Goal: Task Accomplishment & Management: Complete application form

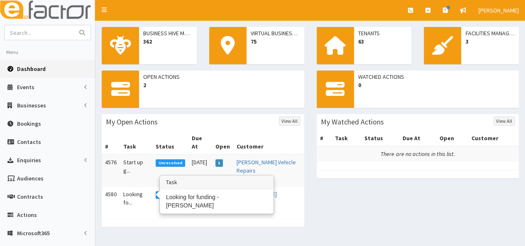
click at [134, 190] on td "Looking fo..." at bounding box center [136, 199] width 32 height 24
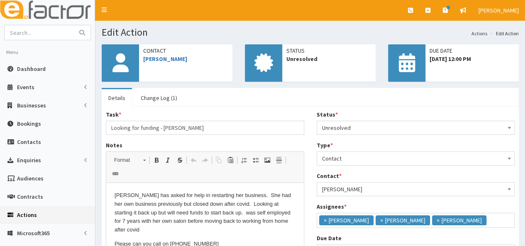
scroll to position [41, 0]
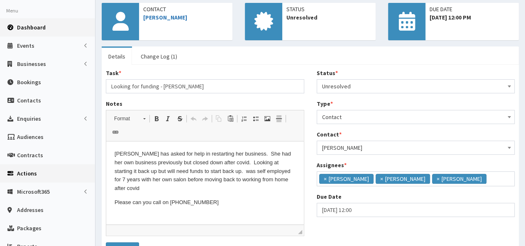
click at [43, 26] on span "Dashboard" at bounding box center [31, 27] width 29 height 7
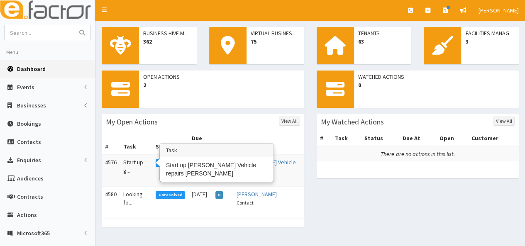
click at [137, 154] on td "Start up g..." at bounding box center [136, 170] width 32 height 32
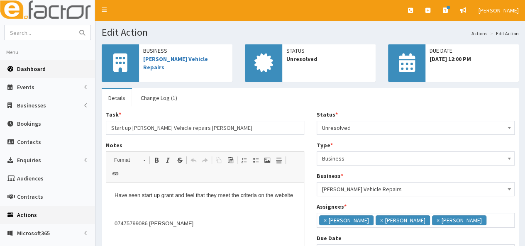
click at [28, 72] on span "Dashboard" at bounding box center [31, 68] width 29 height 7
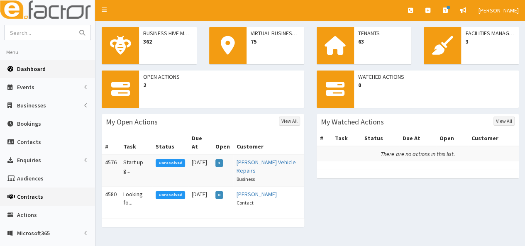
scroll to position [41, 0]
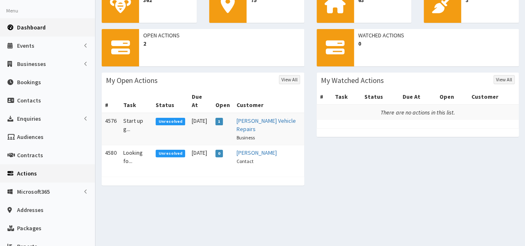
click at [31, 173] on span "Actions" at bounding box center [27, 173] width 20 height 7
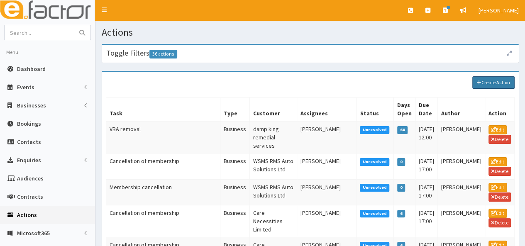
click at [482, 86] on link "Create Action" at bounding box center [493, 82] width 42 height 12
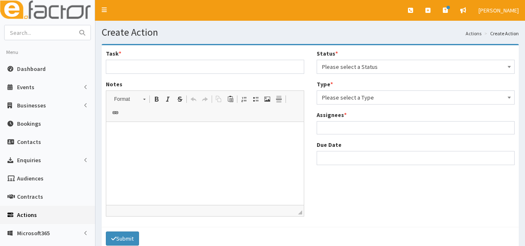
select select
click at [134, 66] on input "Task *" at bounding box center [205, 67] width 198 height 14
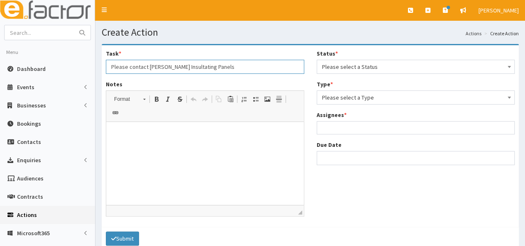
type input "Please contact [PERSON_NAME] Insultating Panels"
click at [118, 140] on html at bounding box center [204, 134] width 197 height 25
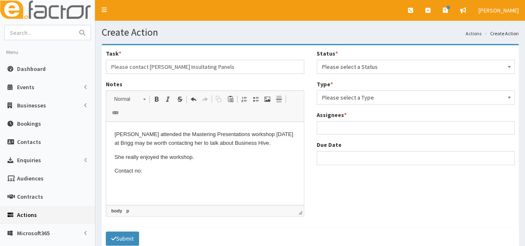
click at [151, 170] on p "Contact no:" at bounding box center [205, 171] width 181 height 9
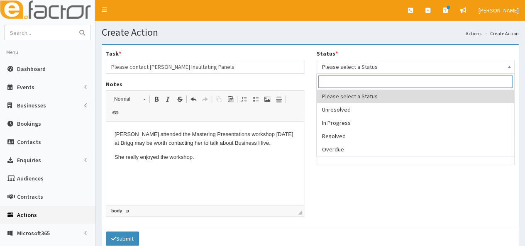
click at [339, 67] on span "Please select a Status" at bounding box center [416, 67] width 188 height 12
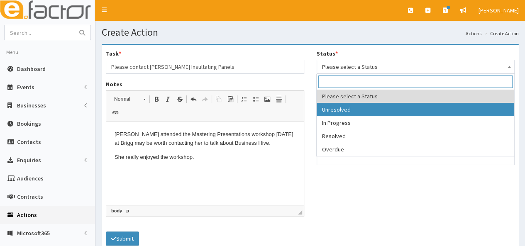
select select "1"
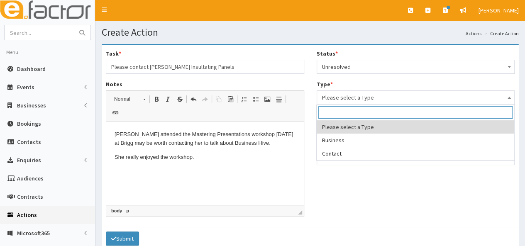
click at [333, 102] on span "Please select a Type" at bounding box center [416, 98] width 188 height 12
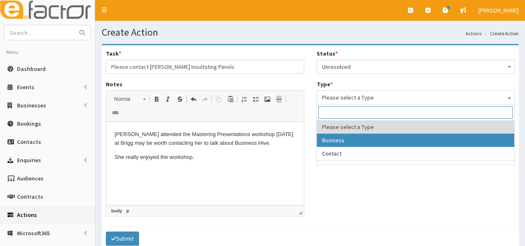
select select "business"
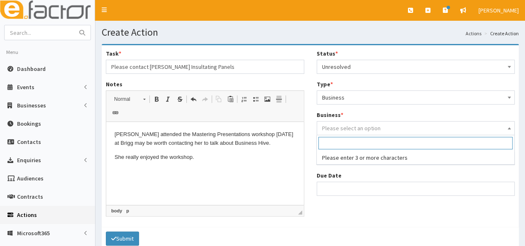
click at [331, 127] on span "Please select an option" at bounding box center [351, 127] width 58 height 7
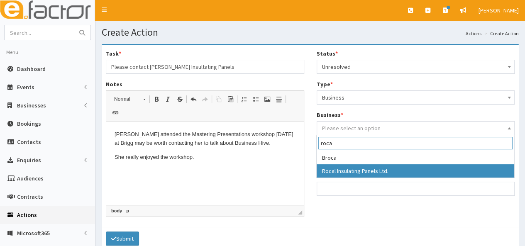
type input "roca"
select select "4218"
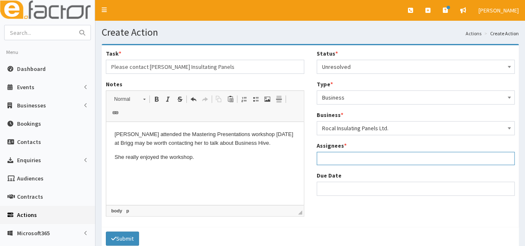
click at [342, 162] on ul at bounding box center [415, 157] width 197 height 10
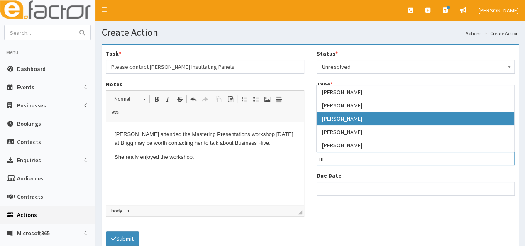
type input "m"
select select "22"
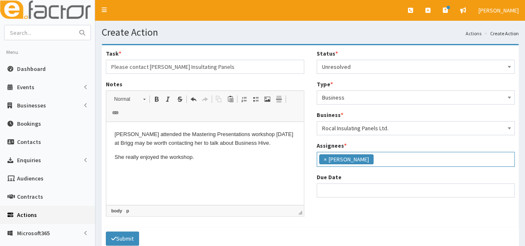
scroll to position [63, 0]
click at [344, 193] on input "Due Date" at bounding box center [416, 190] width 198 height 14
select select "12"
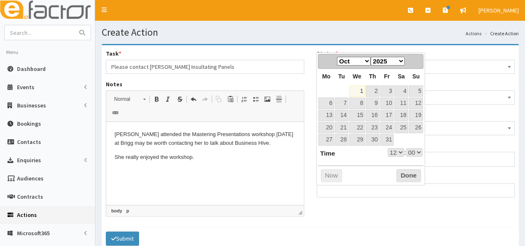
click at [336, 87] on table "Mo Tu We Th Fr Sa Su 1 2 3 4 5 6 7 8 9 10 11 12 13 14 15 16 17 18 19 20 21 22 2…" at bounding box center [370, 107] width 105 height 77
click at [329, 101] on link "6" at bounding box center [325, 102] width 15 height 11
type input "06-10-2025 12:00"
select select "12"
click at [405, 171] on button "Done" at bounding box center [408, 175] width 24 height 13
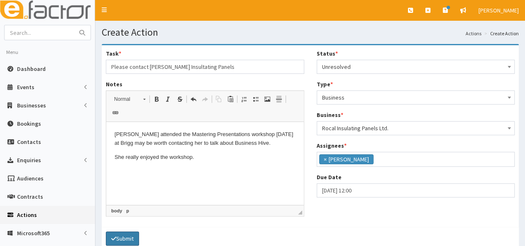
click at [124, 232] on button "Submit" at bounding box center [122, 239] width 33 height 14
